Goal: Information Seeking & Learning: Understand process/instructions

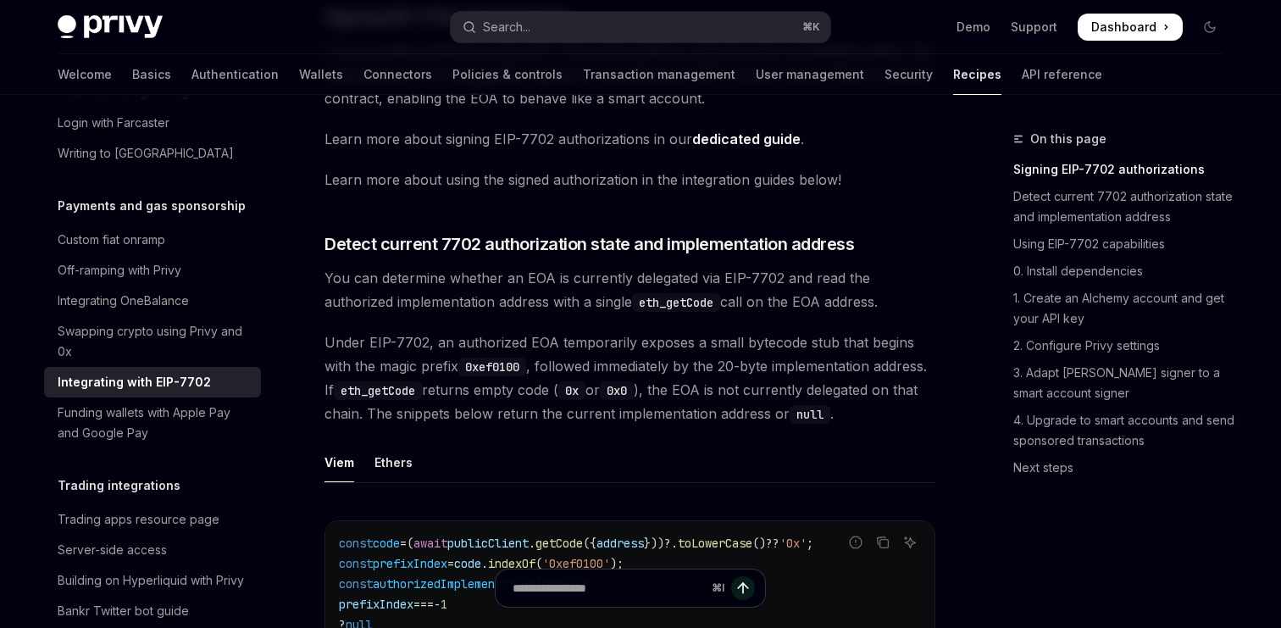
scroll to position [331, 0]
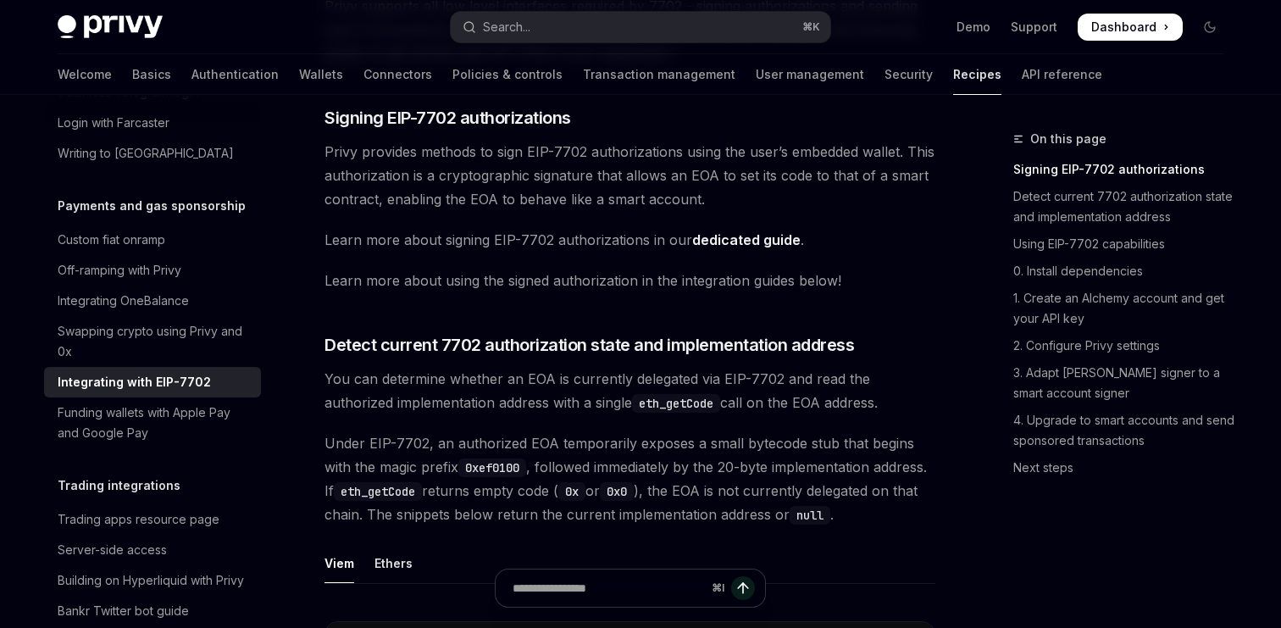
click at [747, 240] on link "dedicated guide" at bounding box center [746, 240] width 108 height 18
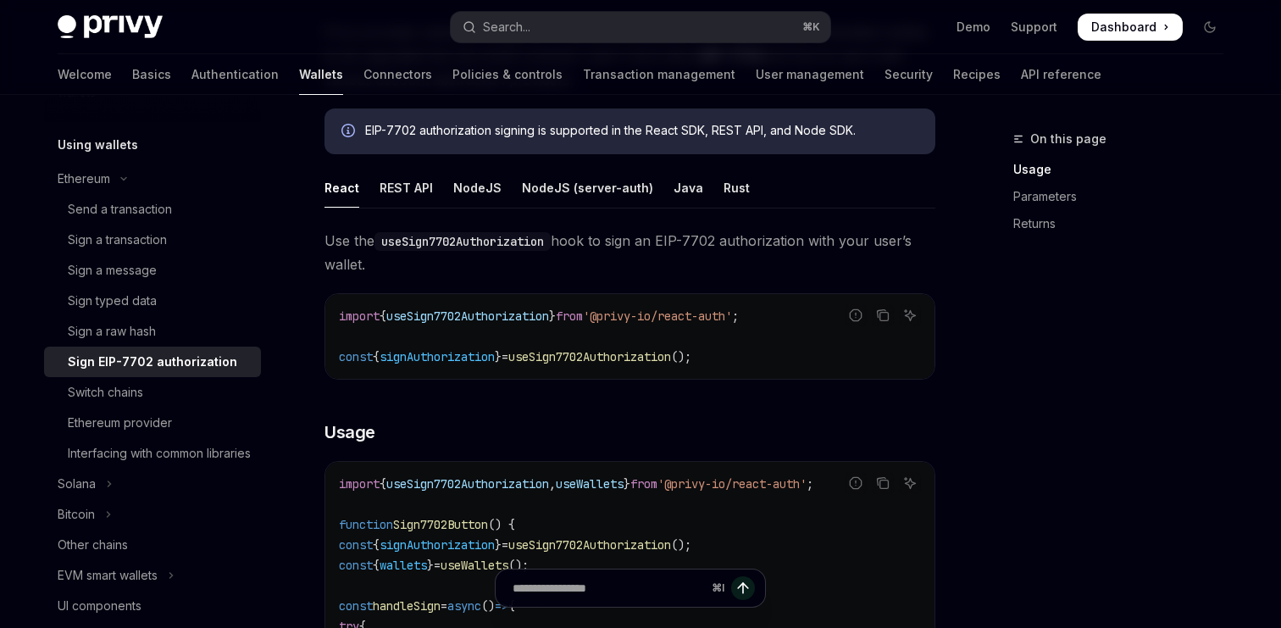
scroll to position [282, 0]
click at [393, 194] on div "REST API" at bounding box center [406, 187] width 53 height 40
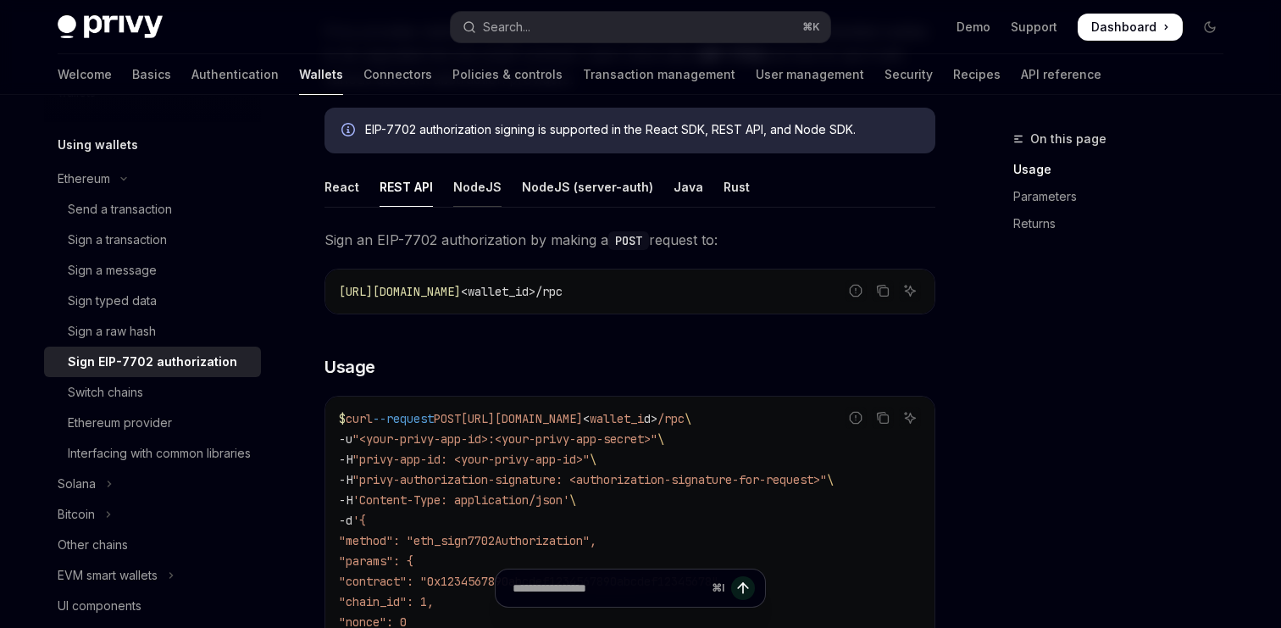
click at [484, 192] on div "NodeJS" at bounding box center [477, 187] width 48 height 40
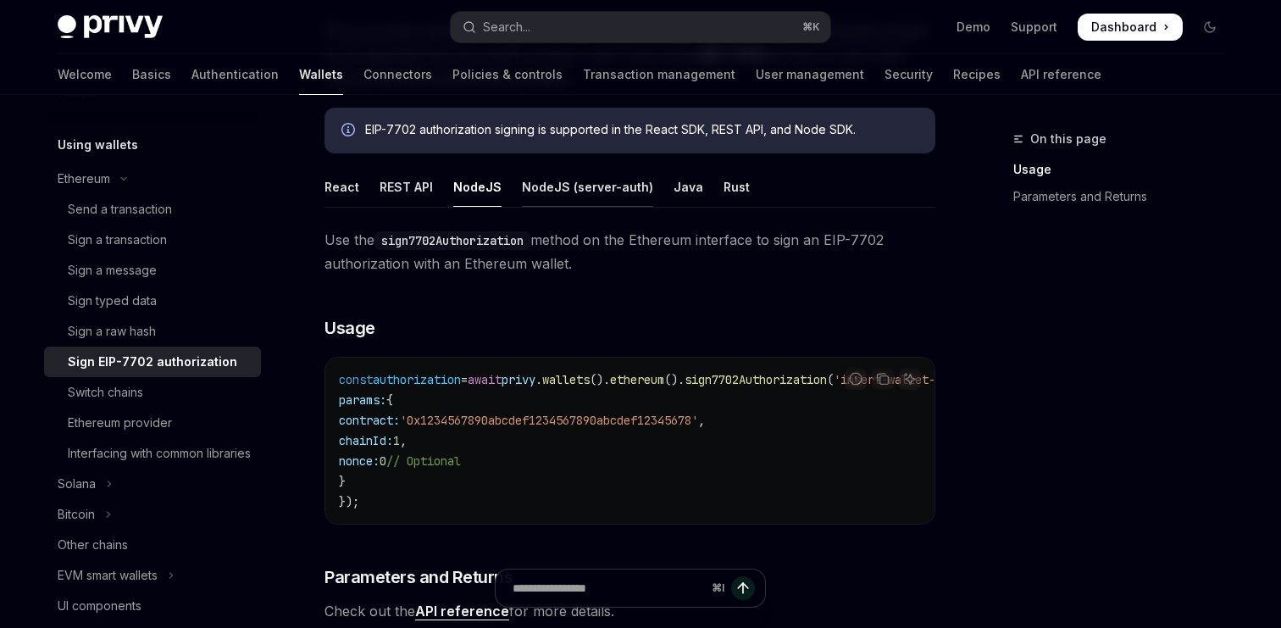
click at [535, 192] on div "NodeJS (server-auth)" at bounding box center [587, 187] width 131 height 40
type textarea "*"
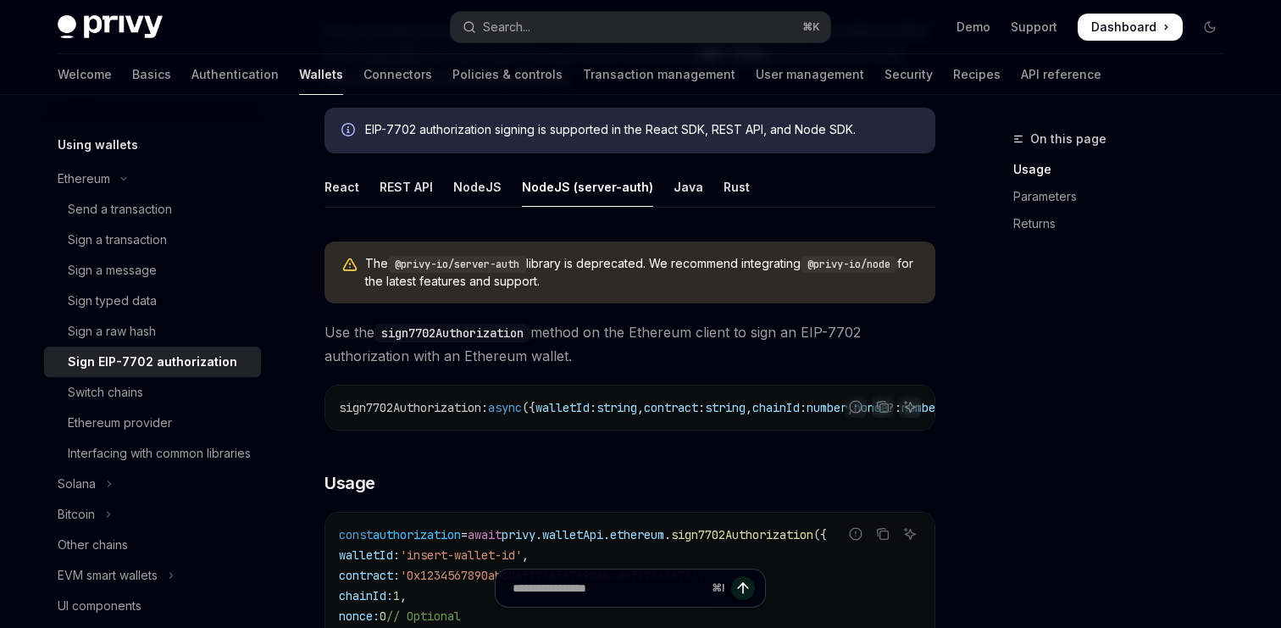
click at [693, 186] on ul "React REST API NodeJS NodeJS (server-auth) Java Rust" at bounding box center [630, 187] width 611 height 41
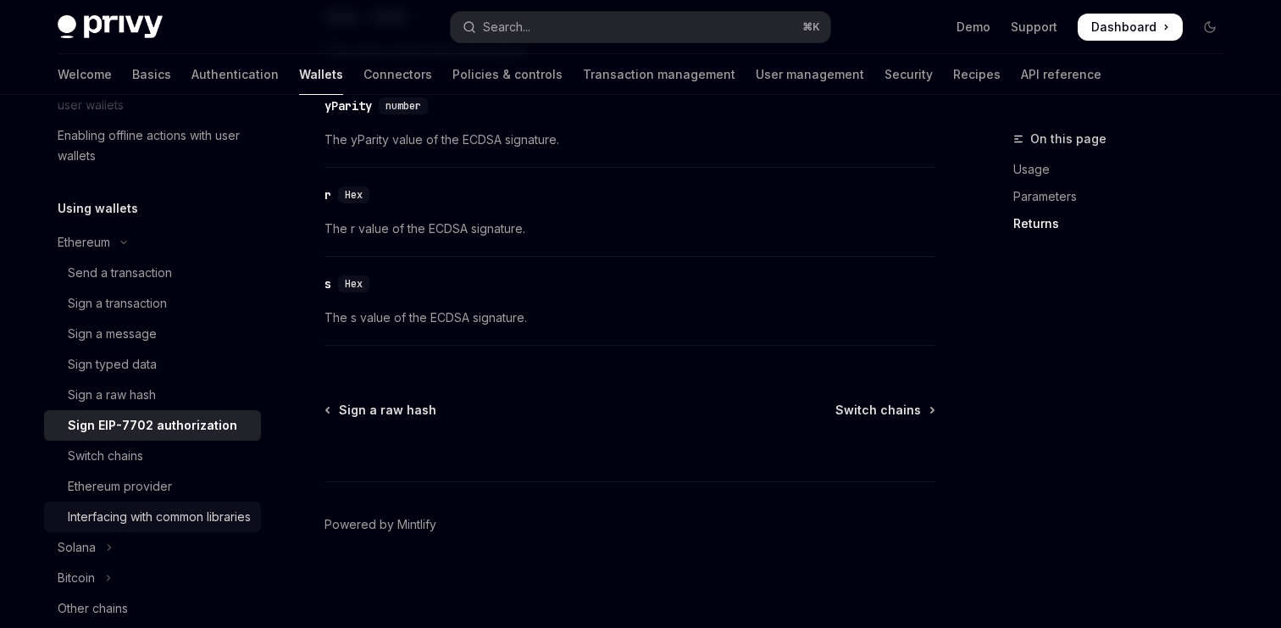
scroll to position [308, 0]
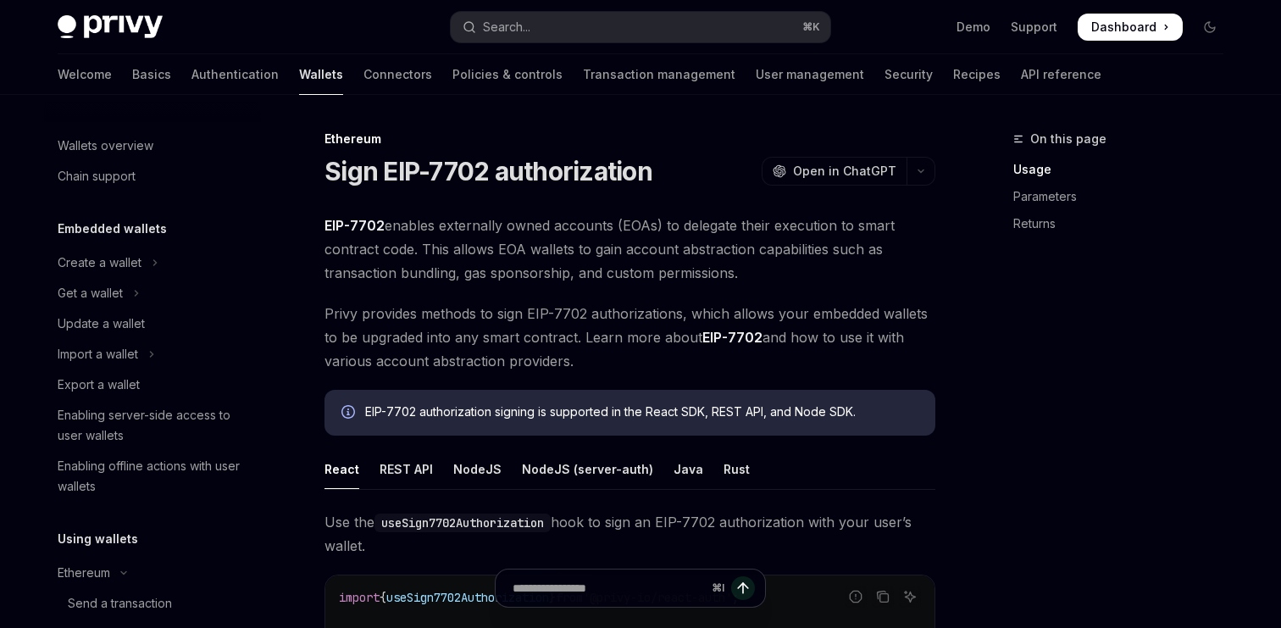
click at [731, 337] on link "EIP-7702" at bounding box center [732, 338] width 60 height 18
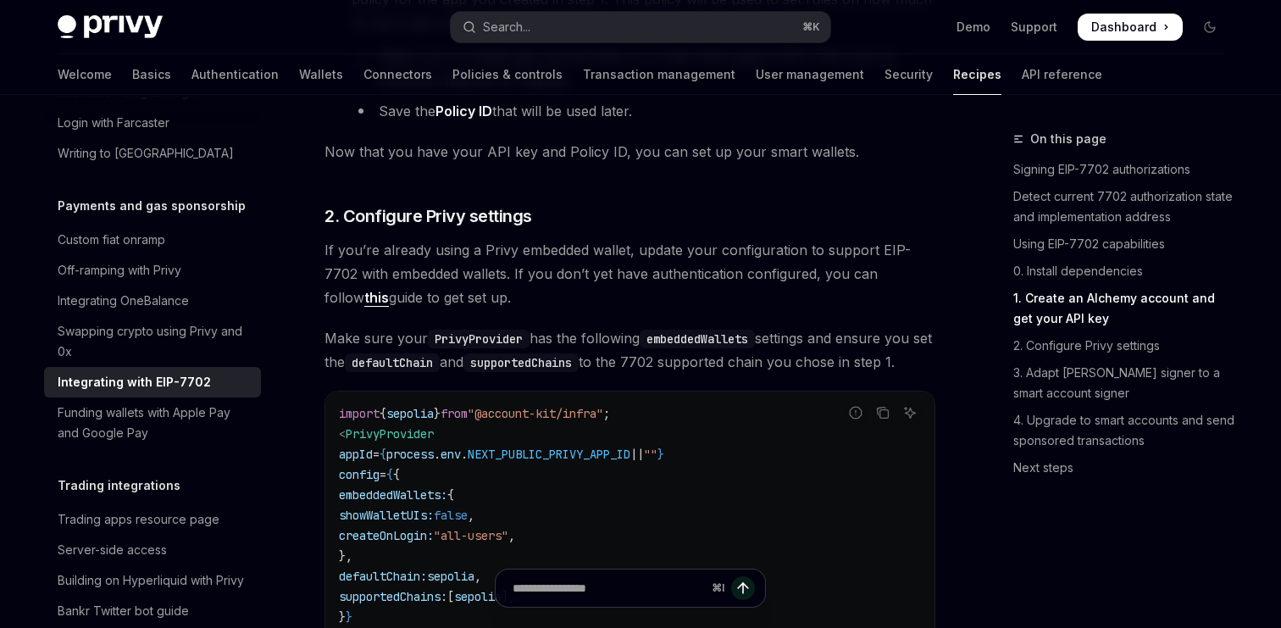
scroll to position [1812, 0]
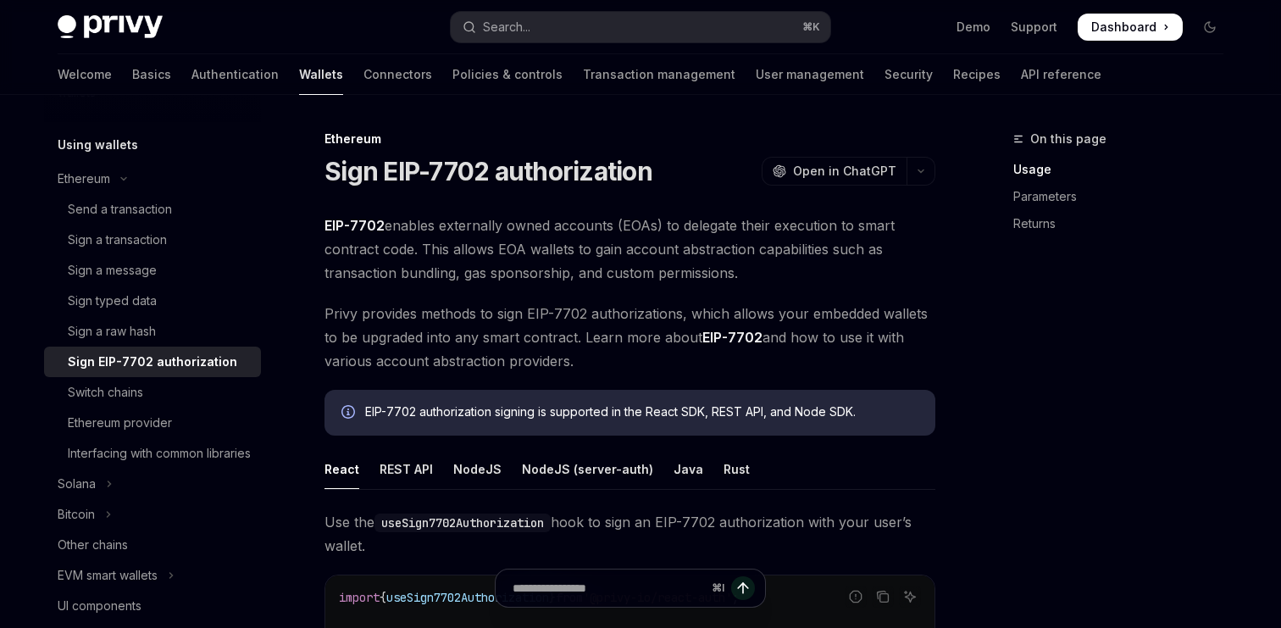
drag, startPoint x: 632, startPoint y: 360, endPoint x: 312, endPoint y: 314, distance: 323.5
copy span "Privy provides methods to sign EIP-7702 authorizations, which allows your embed…"
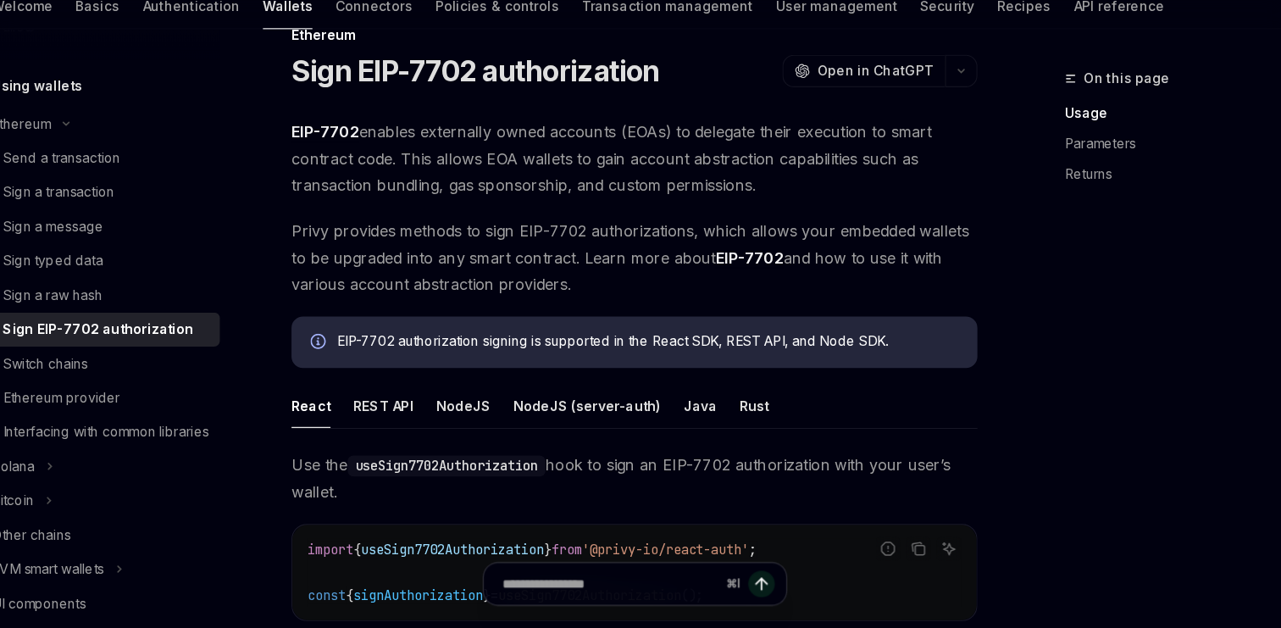
scroll to position [167, 0]
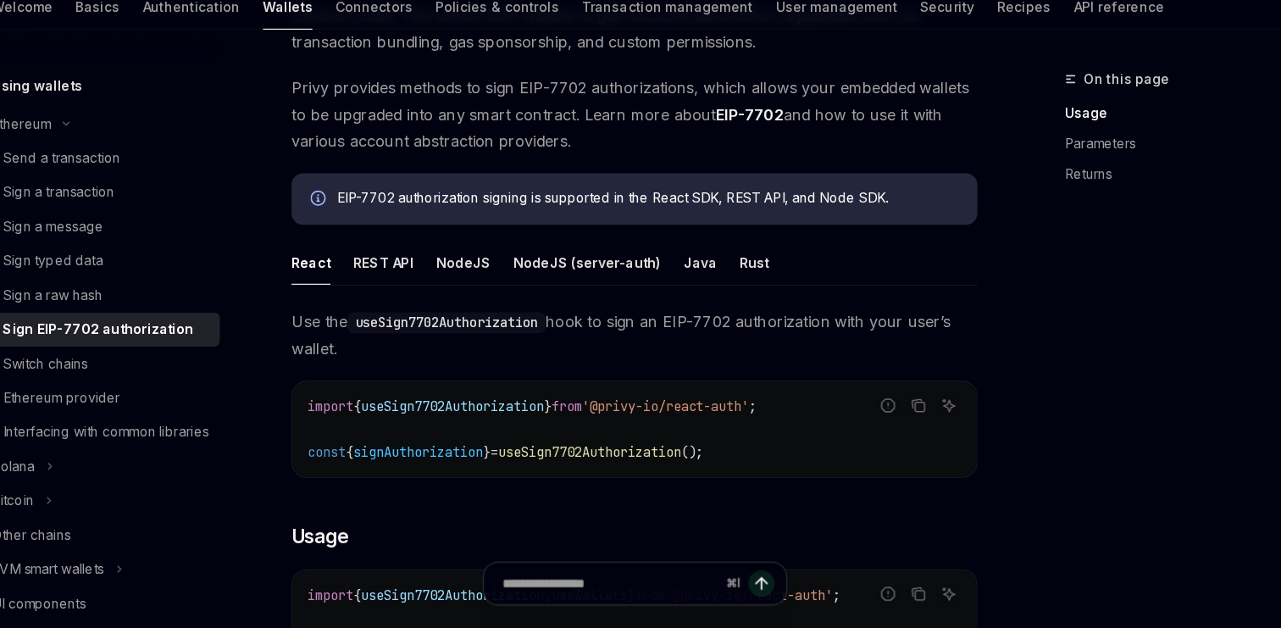
click at [859, 253] on div "EIP-7702 authorization signing is supported in the React SDK, REST API, and Nod…" at bounding box center [641, 245] width 553 height 19
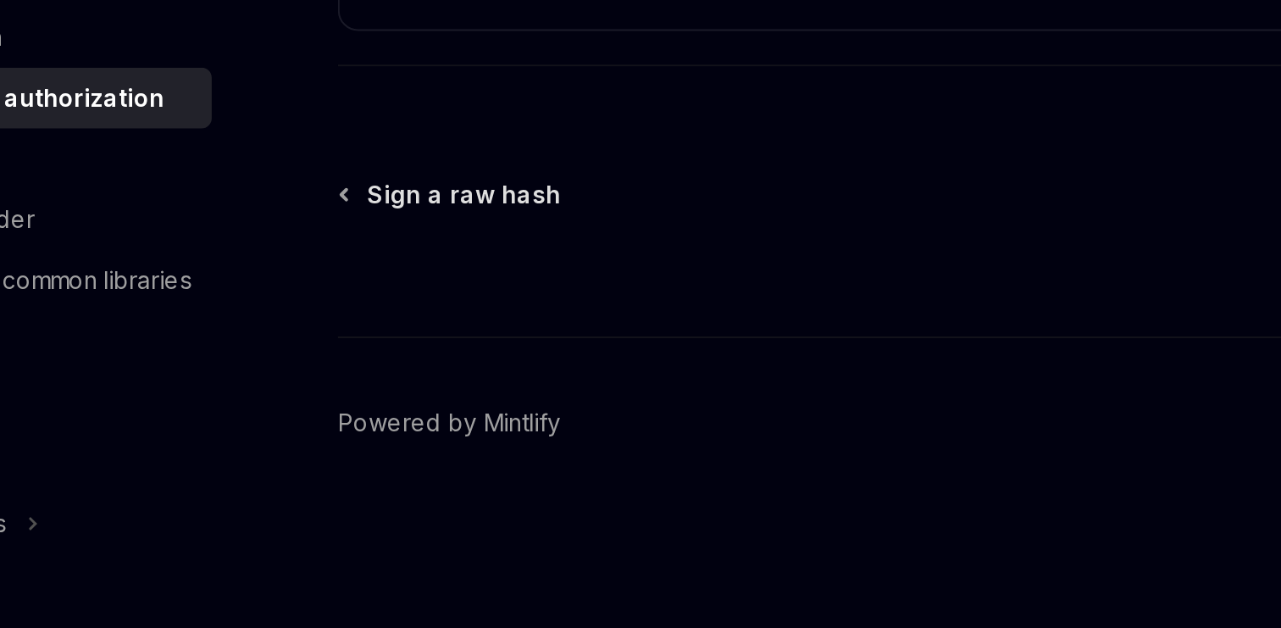
scroll to position [1686, 0]
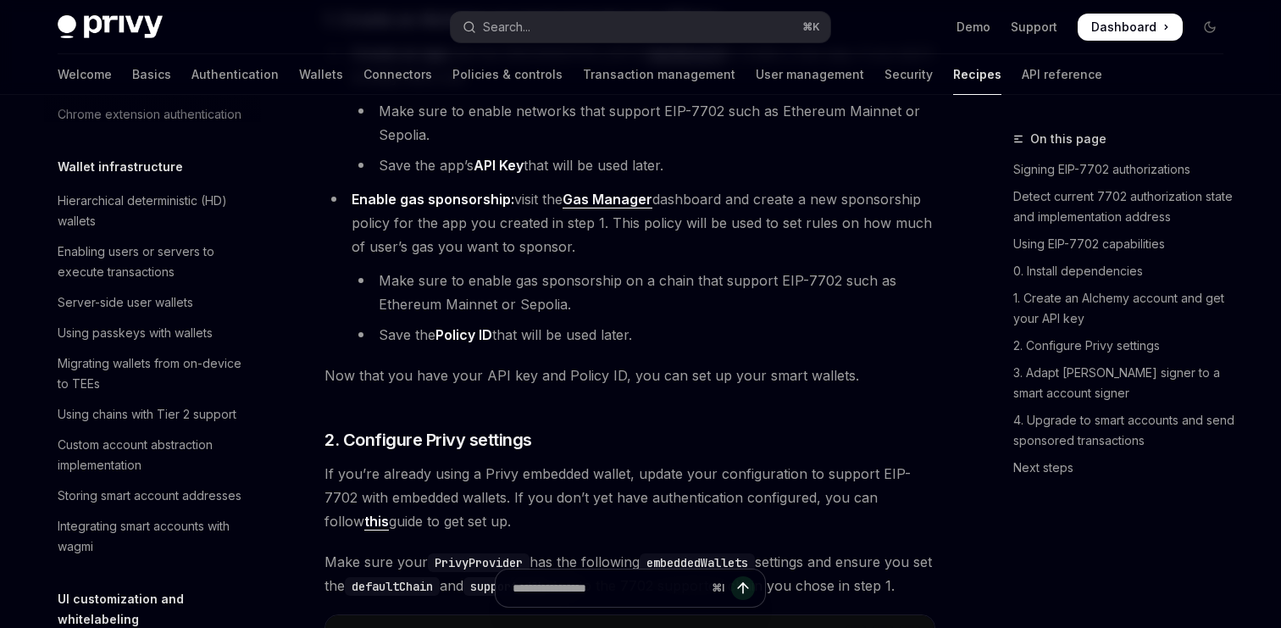
scroll to position [1423, 0]
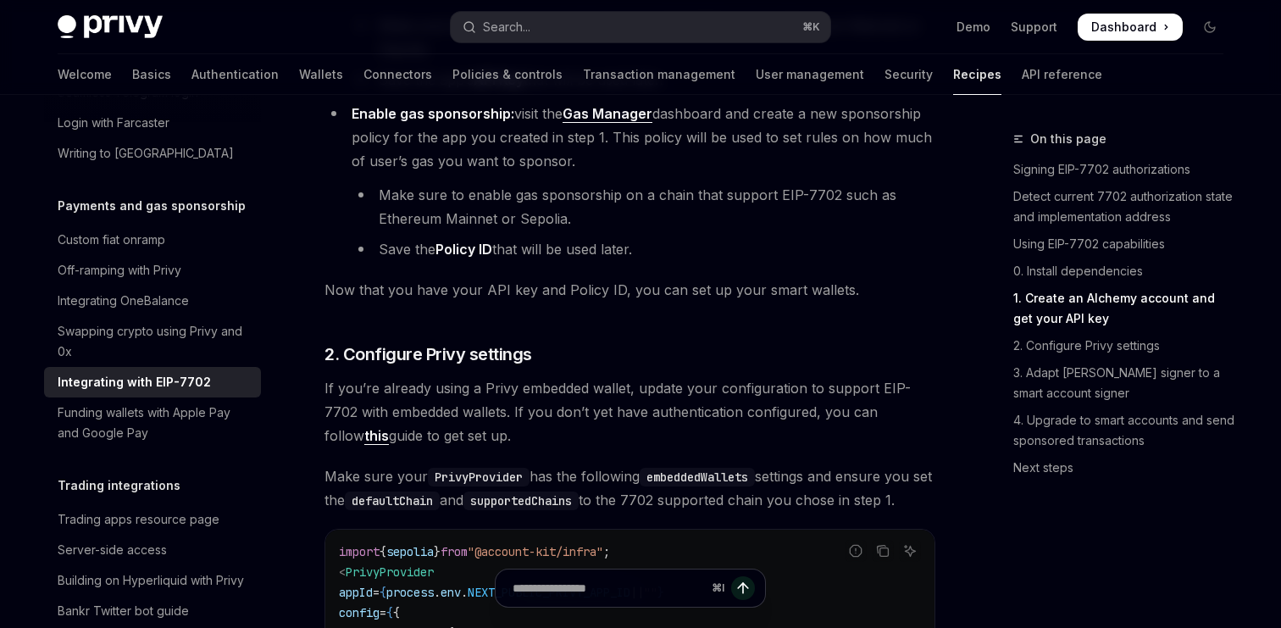
type textarea "*"
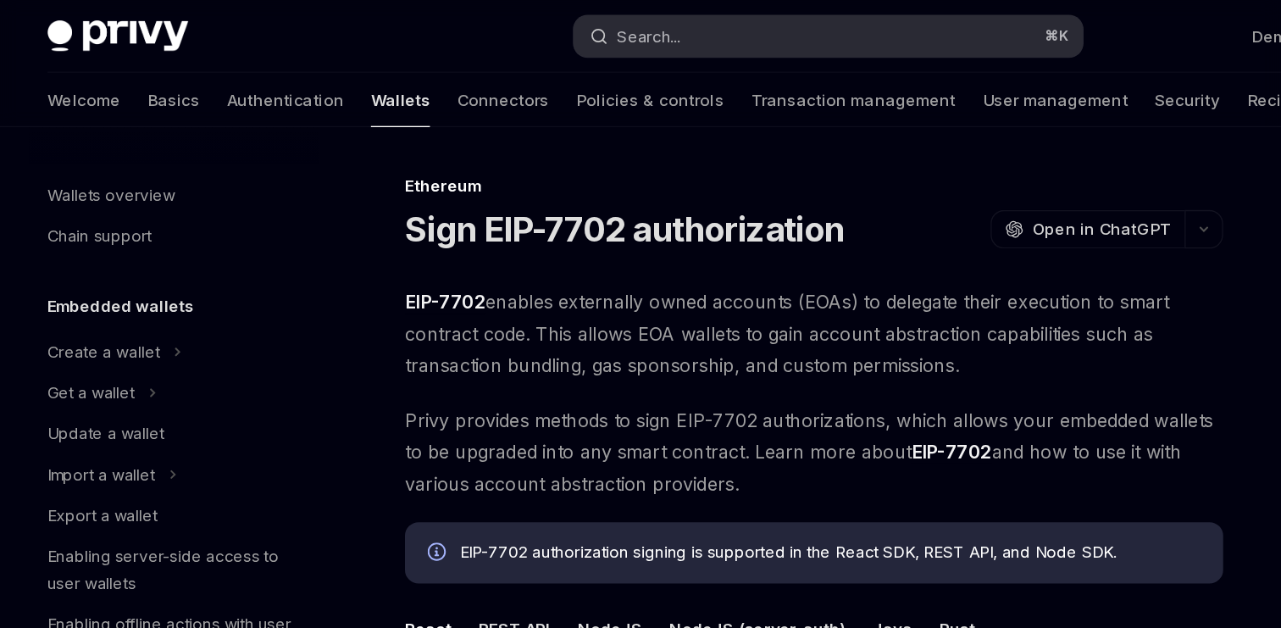
click at [555, 22] on button "Search... ⌘ K" at bounding box center [641, 27] width 380 height 31
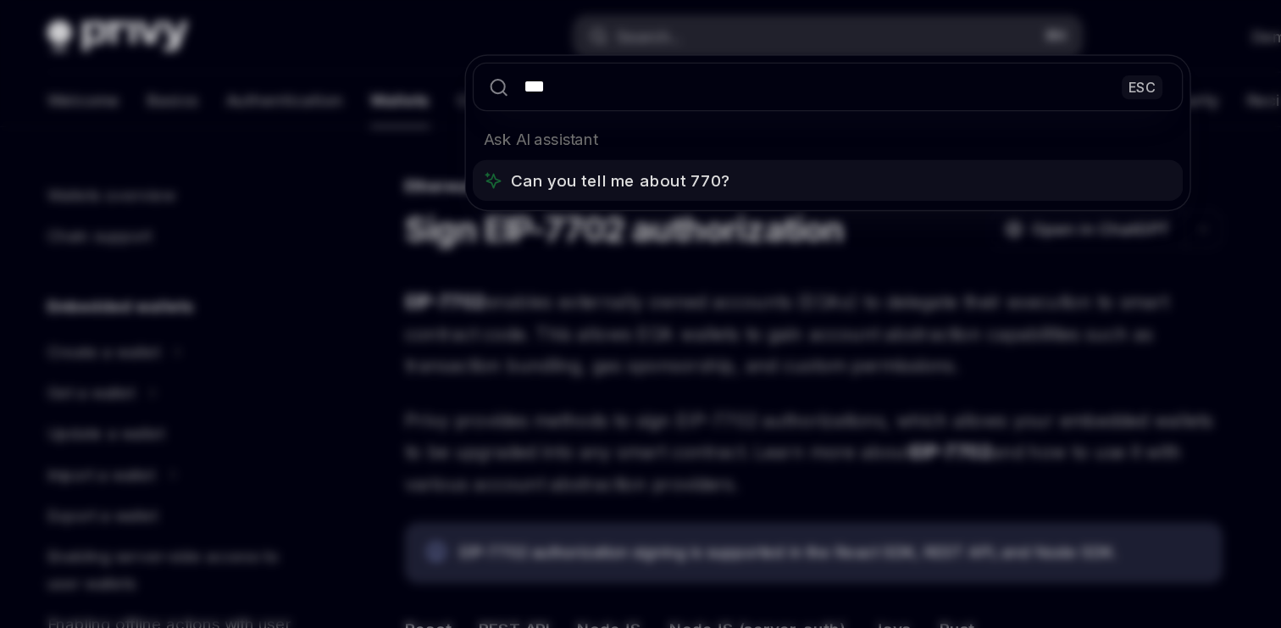
type input "****"
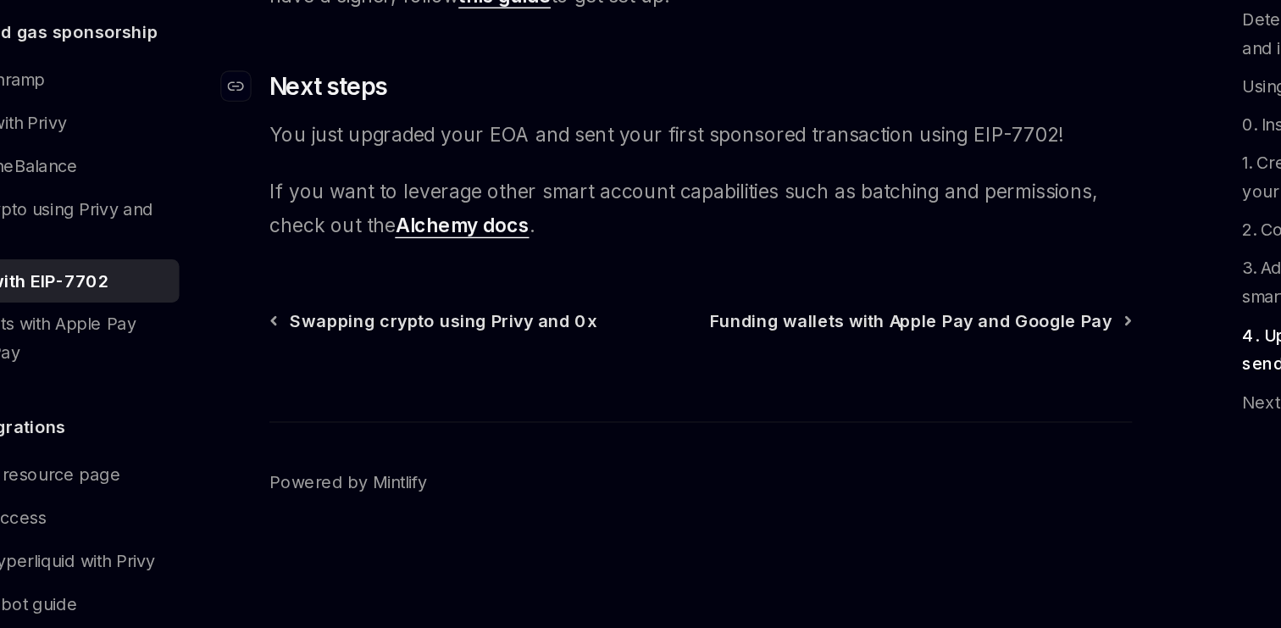
scroll to position [4024, 0]
click at [777, 416] on span "Funding wallets with Apple Pay and Google Pay" at bounding box center [778, 410] width 285 height 17
type textarea "*"
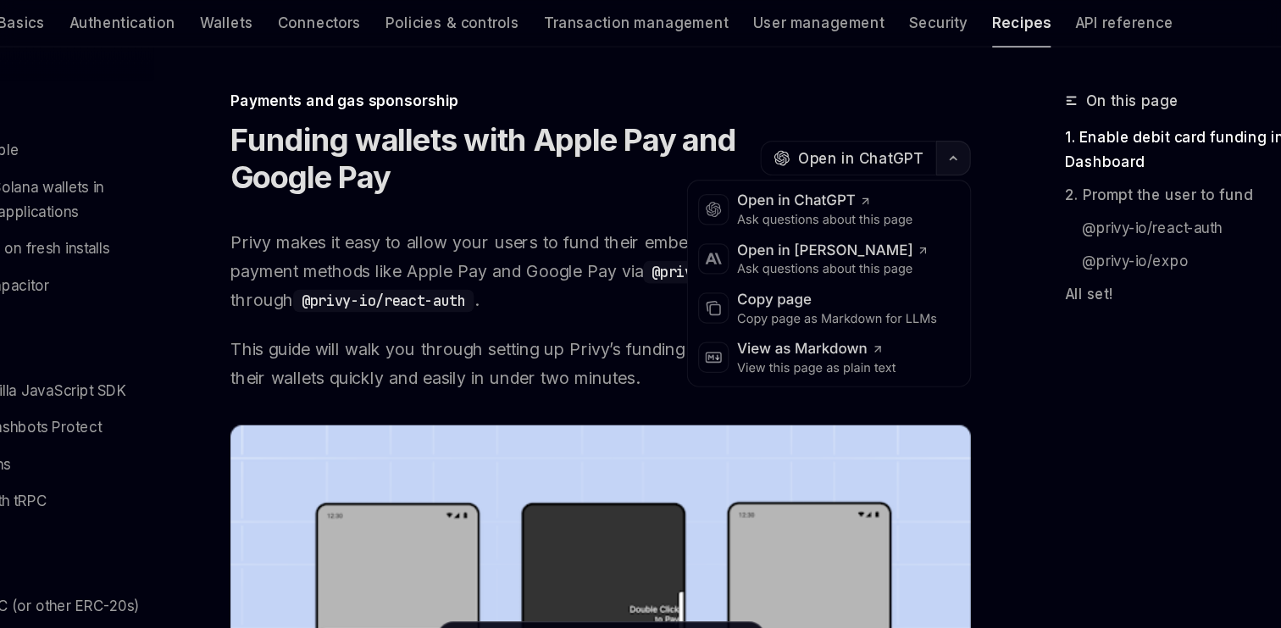
click at [917, 192] on button "button" at bounding box center [921, 186] width 29 height 29
click at [826, 225] on div "Open in ChatGPT" at bounding box center [815, 222] width 145 height 17
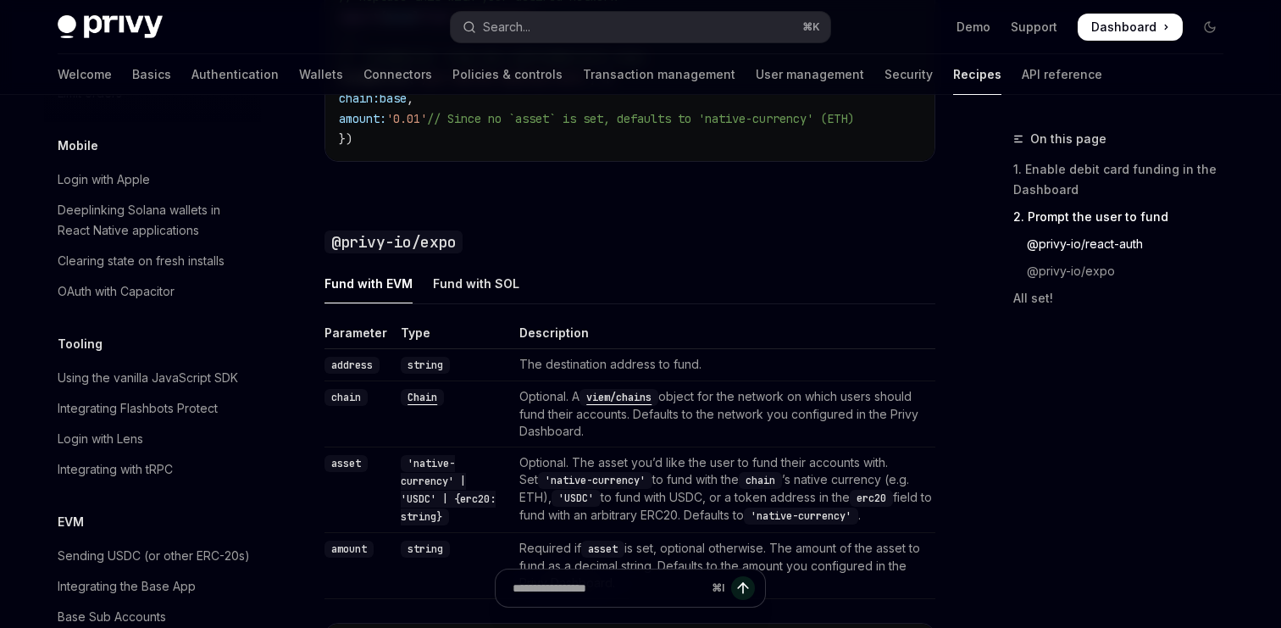
scroll to position [2397, 0]
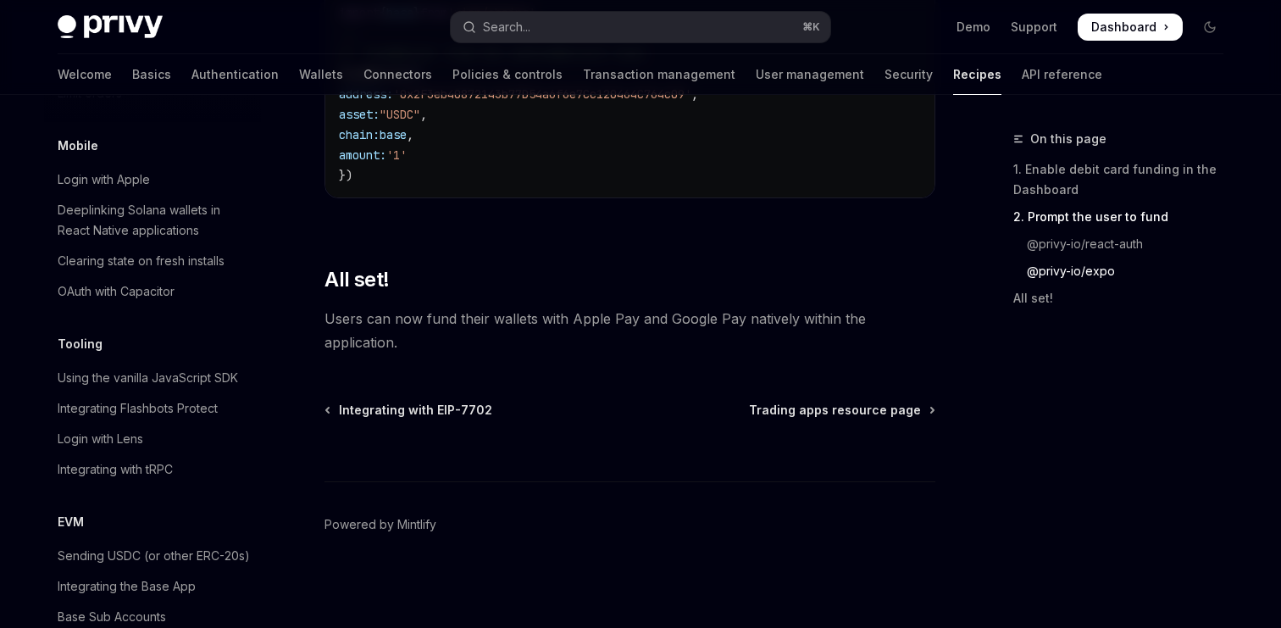
click at [802, 308] on span "Users can now fund their wallets with Apple Pay and Google Pay natively within …" at bounding box center [630, 330] width 611 height 47
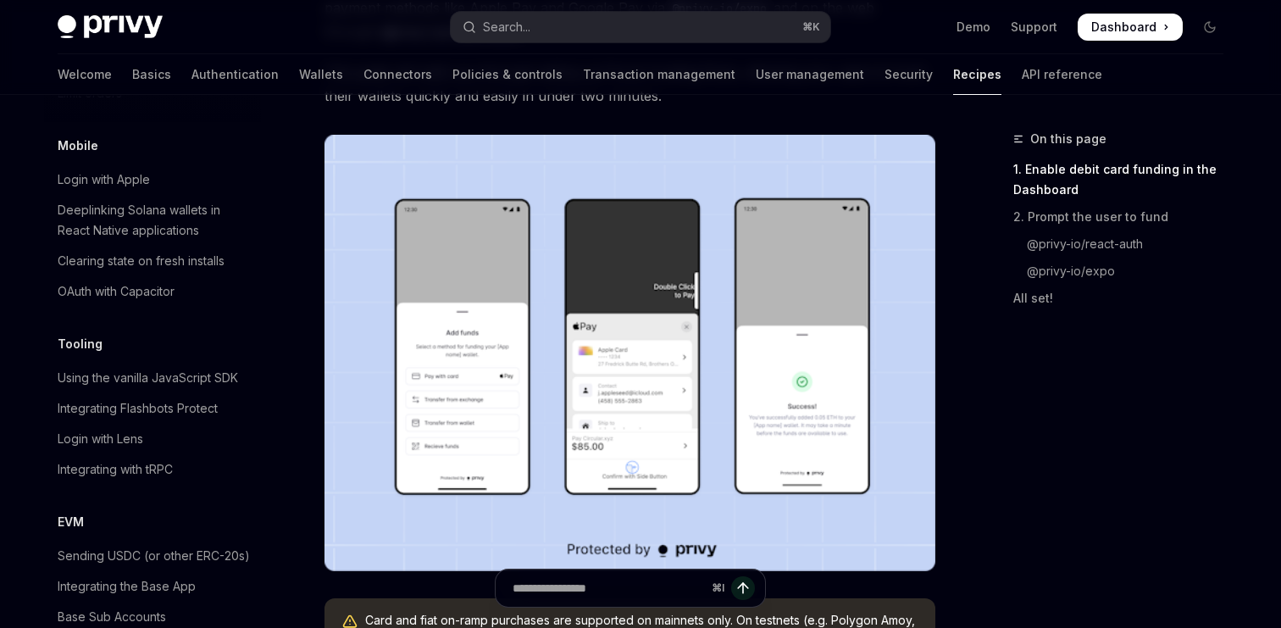
scroll to position [274, 0]
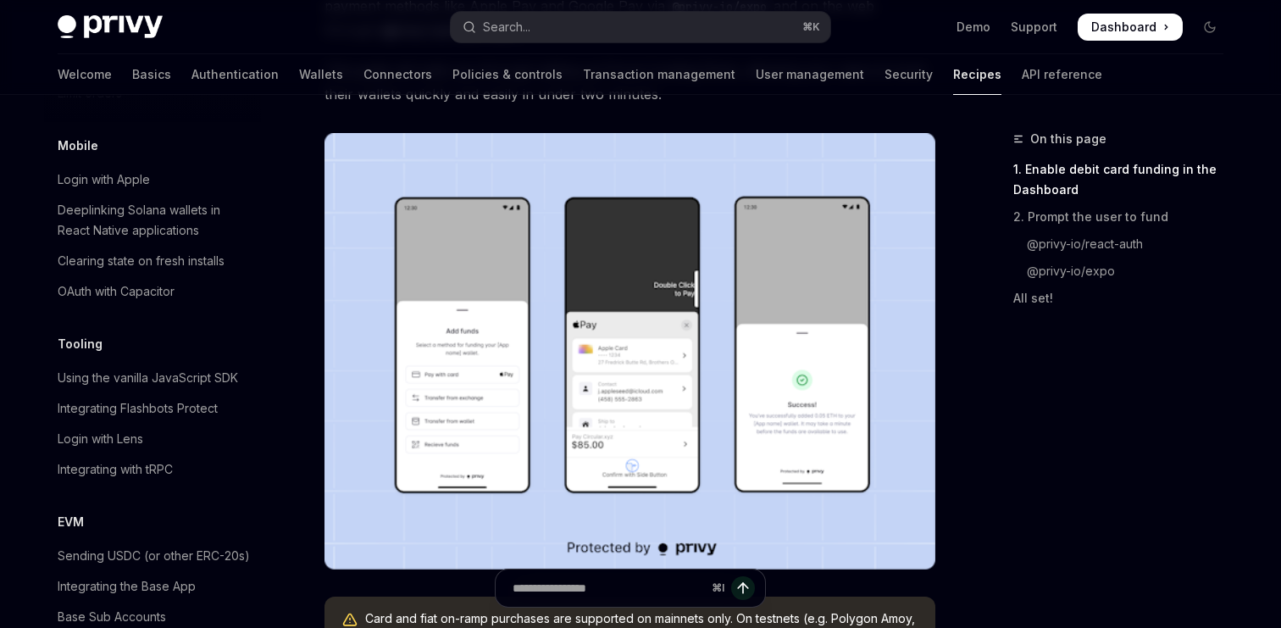
click at [598, 397] on img at bounding box center [630, 351] width 611 height 436
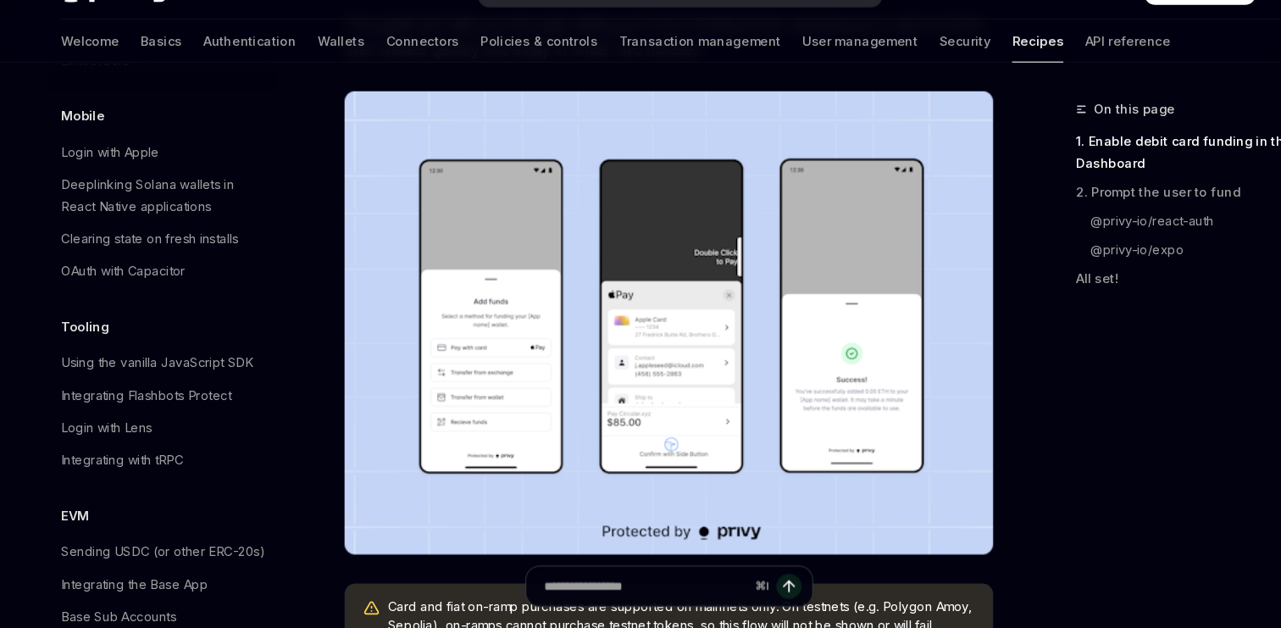
scroll to position [285, 0]
